Goal: Information Seeking & Learning: Learn about a topic

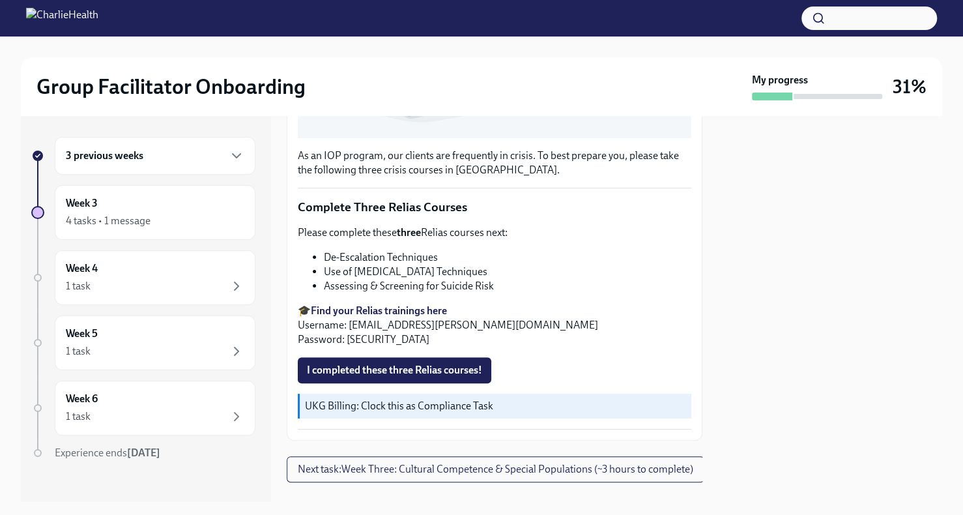
scroll to position [432, 0]
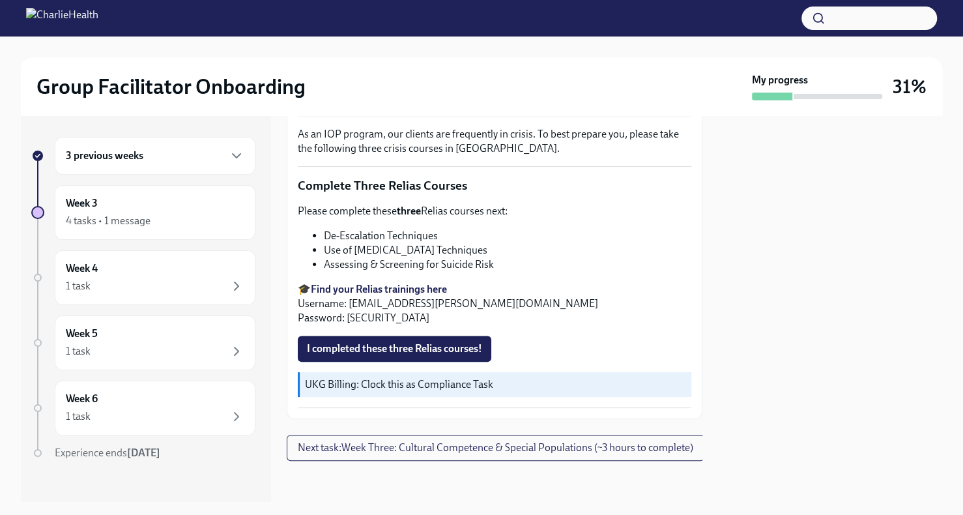
click at [178, 148] on div "3 previous weeks" at bounding box center [155, 156] width 179 height 16
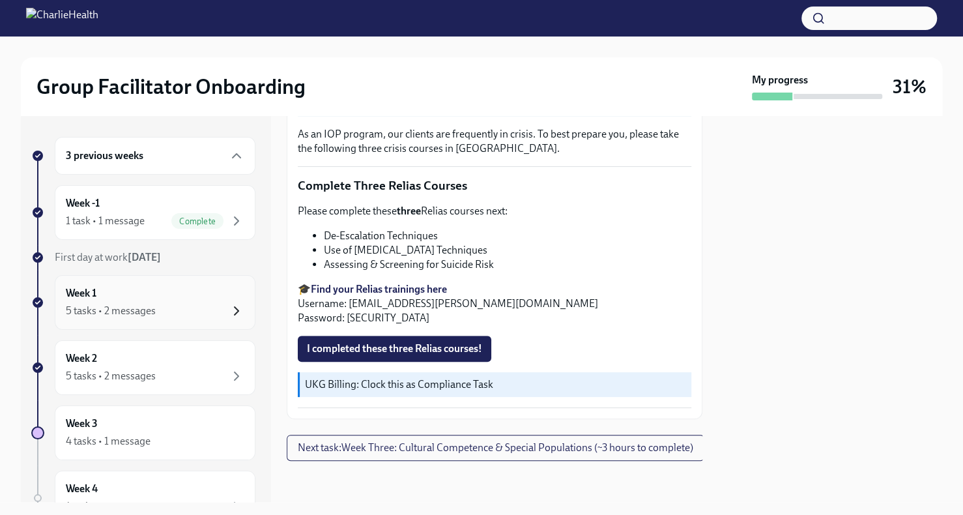
click at [229, 306] on icon "button" at bounding box center [237, 311] width 16 height 16
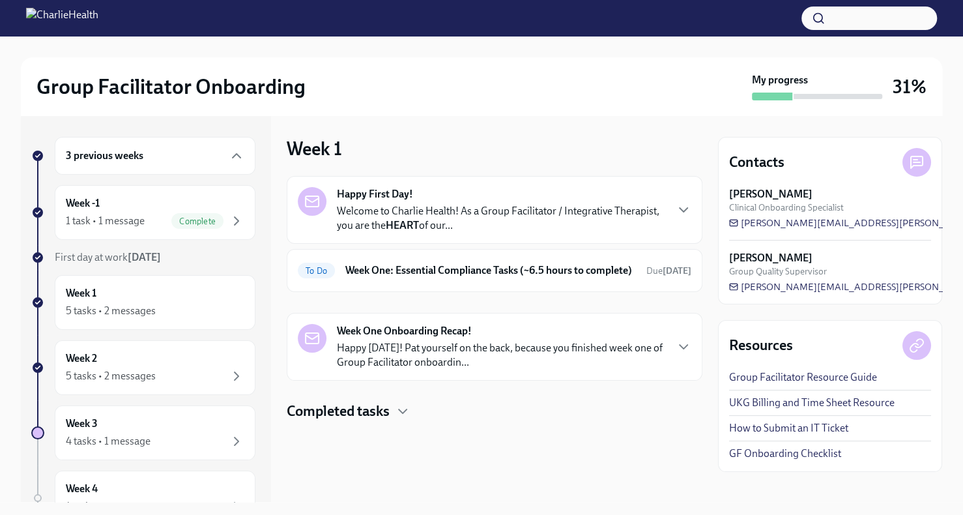
click at [409, 338] on strong "Week One Onboarding Recap!" at bounding box center [404, 331] width 135 height 14
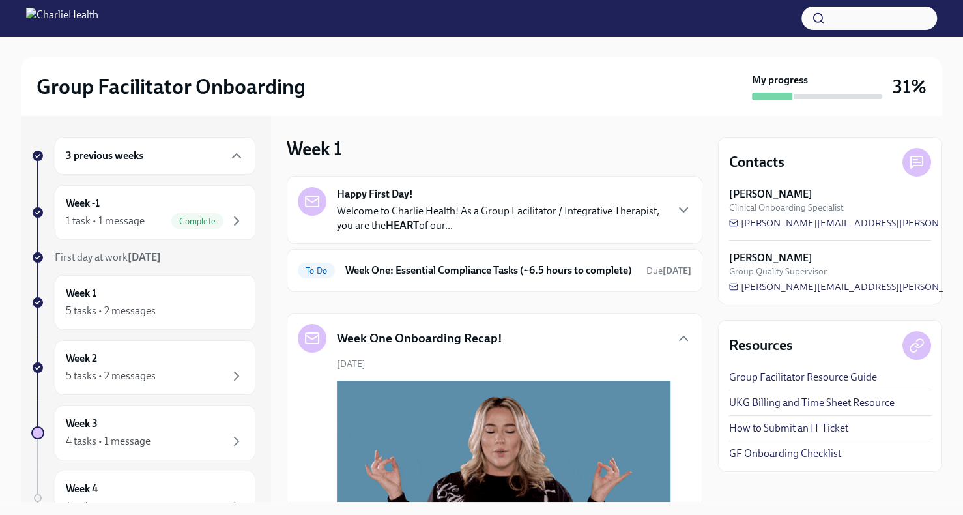
click at [491, 212] on p "Welcome to Charlie Health! As a Group Facilitator / Integrative Therapist, you …" at bounding box center [501, 218] width 328 height 29
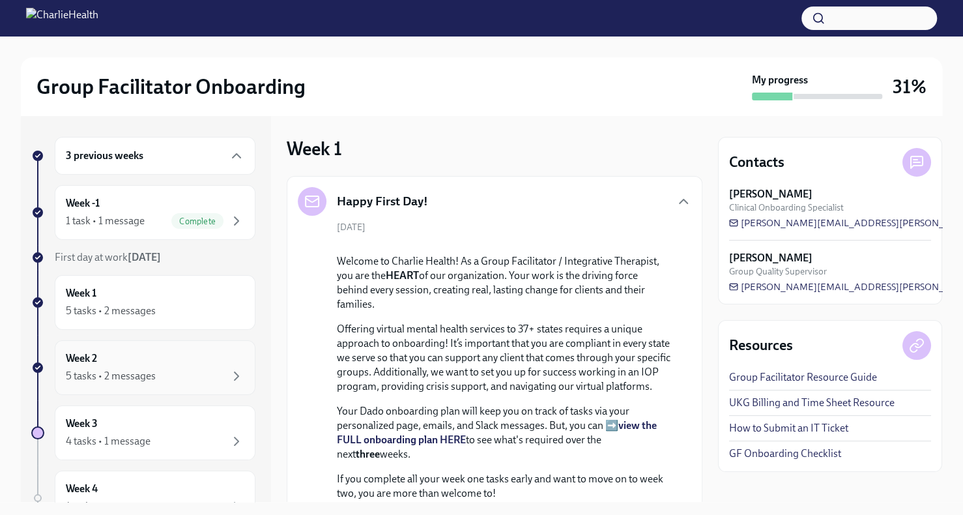
click at [186, 349] on div "Week 2 5 tasks • 2 messages" at bounding box center [155, 367] width 201 height 55
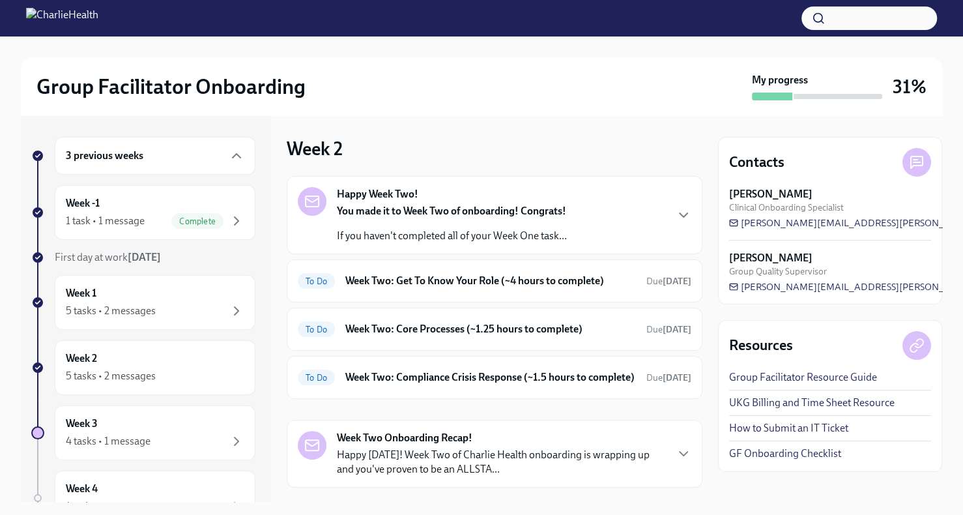
click at [638, 232] on div "Happy Week Two! You made it to Week Two of onboarding! Congrats! If you haven't…" at bounding box center [495, 215] width 394 height 56
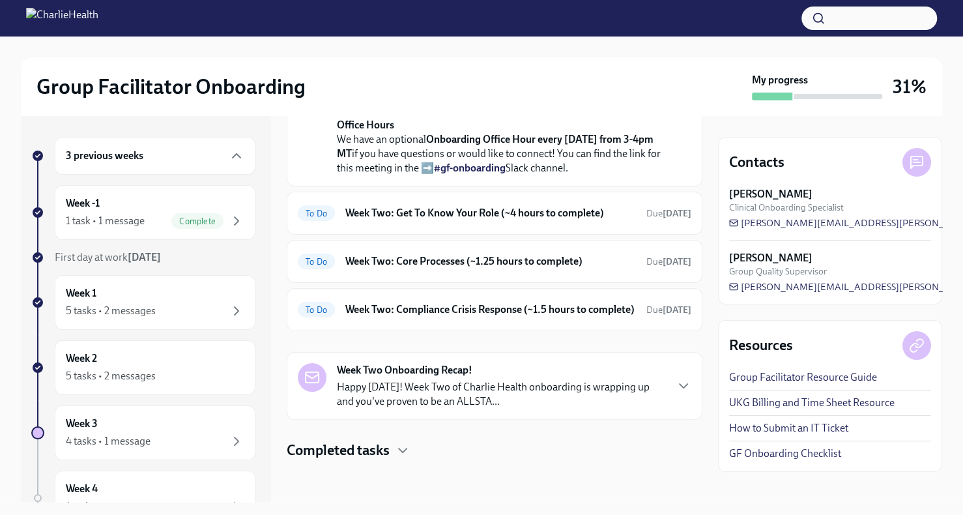
scroll to position [503, 0]
click at [532, 390] on p "Happy [DATE]! Week Two of Charlie Health onboarding is wrapping up and you've p…" at bounding box center [501, 394] width 328 height 29
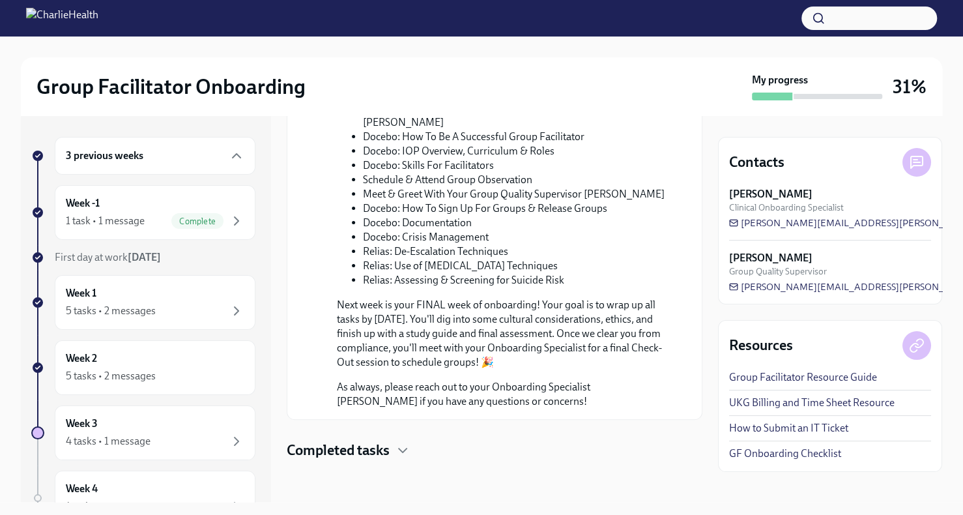
scroll to position [1092, 0]
click at [227, 300] on div "Week 1 5 tasks • 2 messages" at bounding box center [155, 302] width 179 height 33
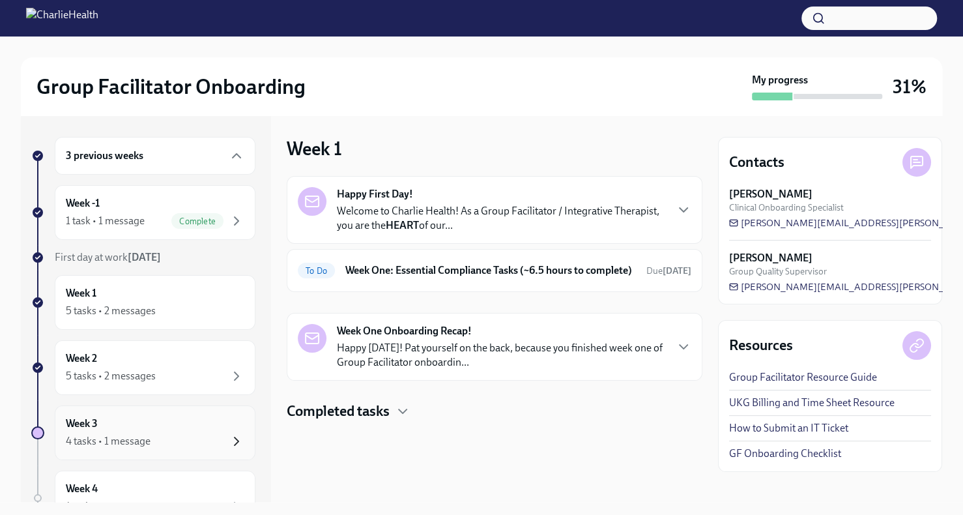
click at [233, 442] on icon "button" at bounding box center [237, 441] width 16 height 16
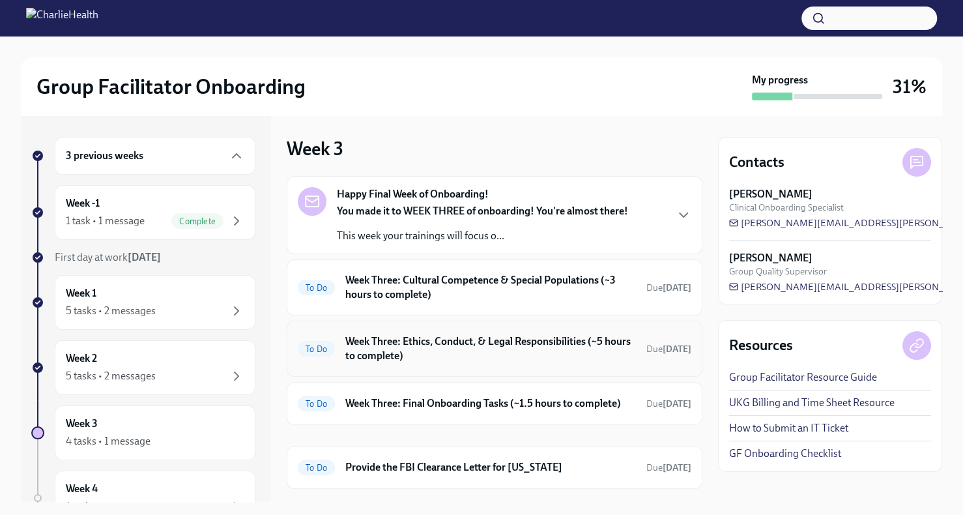
click at [547, 349] on h6 "Week Three: Ethics, Conduct, & Legal Responsibilities (~5 hours to complete)" at bounding box center [490, 348] width 291 height 29
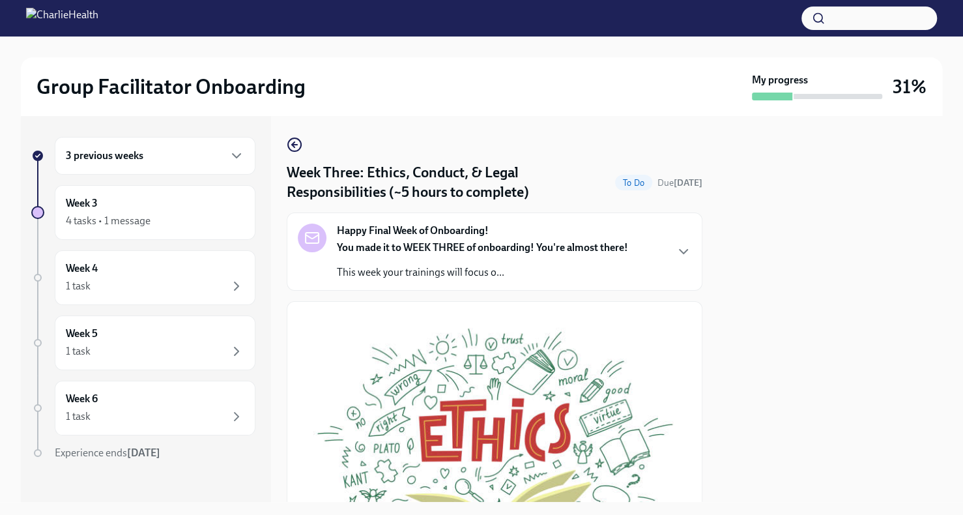
click at [184, 175] on div "3 previous weeks Week 3 4 tasks • 1 message Week 4 1 task Week 5 1 task Week 6 …" at bounding box center [143, 324] width 224 height 375
click at [200, 219] on div "4 tasks • 1 message" at bounding box center [155, 221] width 179 height 16
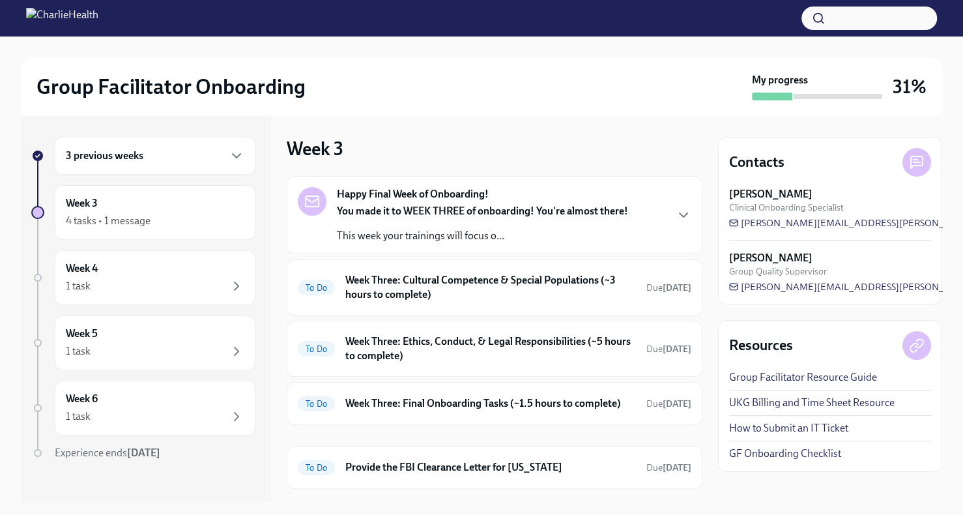
click at [567, 222] on div "You made it to WEEK THREE of onboarding! You're almost there! This week your tr…" at bounding box center [482, 223] width 291 height 39
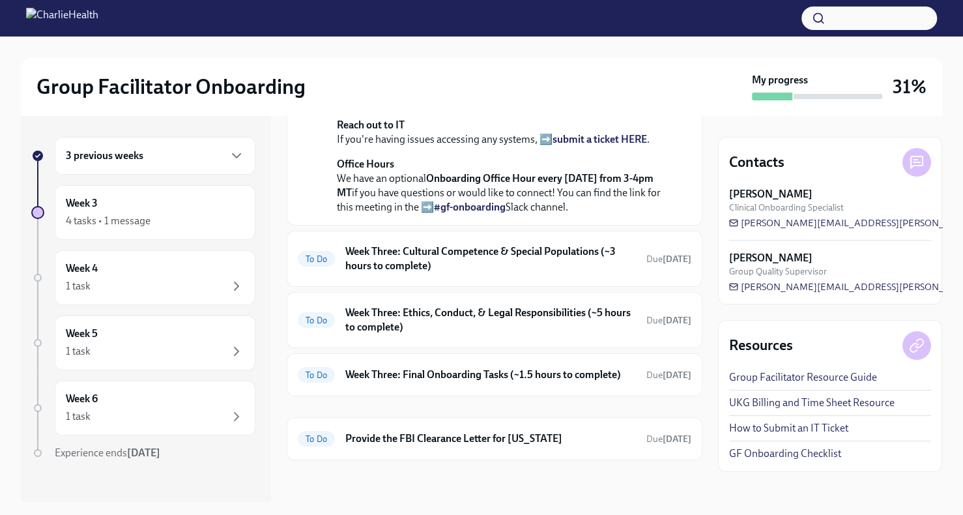
scroll to position [522, 0]
click at [153, 224] on div "4 tasks • 1 message" at bounding box center [155, 221] width 179 height 16
